Goal: Find contact information: Find contact information

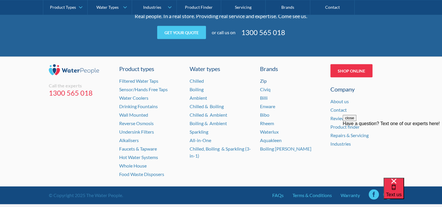
scroll to position [1226, 0]
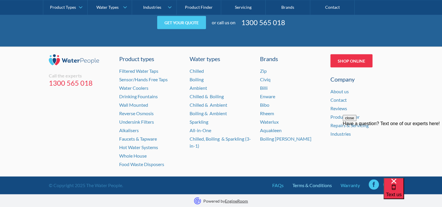
click at [317, 184] on link "Terms & Conditions" at bounding box center [312, 185] width 39 height 7
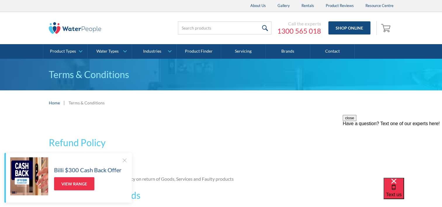
click at [125, 159] on div at bounding box center [125, 160] width 6 height 6
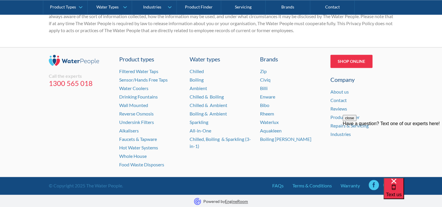
scroll to position [864, 0]
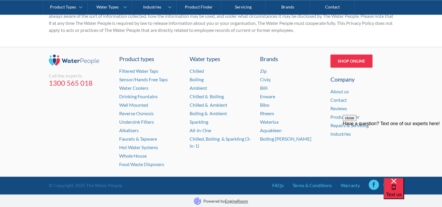
click at [357, 121] on button "close" at bounding box center [350, 118] width 14 height 6
click at [314, 187] on link "Terms & Conditions" at bounding box center [312, 185] width 39 height 7
click at [347, 186] on link "Warranty" at bounding box center [350, 185] width 19 height 7
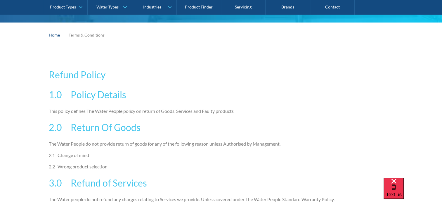
scroll to position [0, 0]
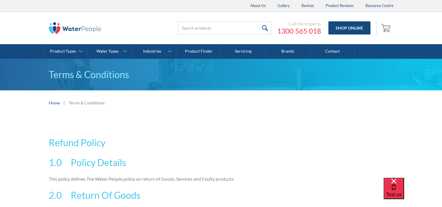
click at [70, 28] on img at bounding box center [75, 28] width 53 height 12
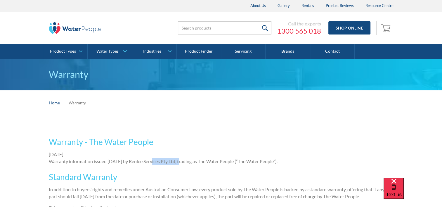
drag, startPoint x: 157, startPoint y: 160, endPoint x: 188, endPoint y: 162, distance: 31.0
click at [188, 162] on p "September 29, 2014 Warranty information issued 29 September 2014 by Renlee Serv…" at bounding box center [221, 158] width 345 height 14
copy p "Renlee Services Pty Ltd"
drag, startPoint x: 202, startPoint y: 160, endPoint x: 157, endPoint y: 160, distance: 45.6
click at [157, 160] on p "September 29, 2014 Warranty information issued 29 September 2014 by Renlee Serv…" at bounding box center [221, 158] width 345 height 14
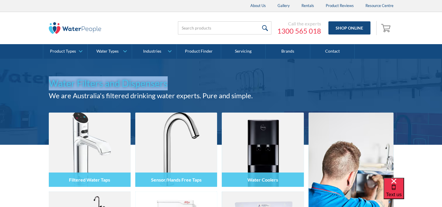
copy h1 "Water Filters and Dispensers"
drag, startPoint x: 171, startPoint y: 85, endPoint x: 46, endPoint y: 83, distance: 125.1
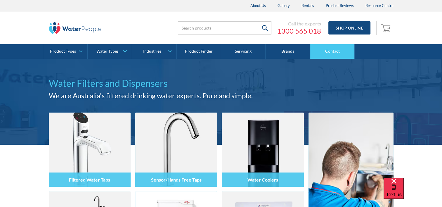
click at [316, 48] on link "Contact" at bounding box center [332, 51] width 44 height 15
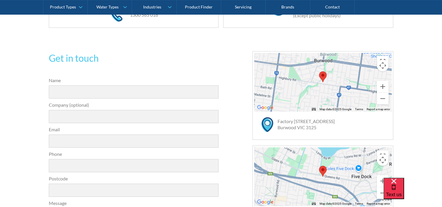
scroll to position [146, 0]
